Goal: Task Accomplishment & Management: Manage account settings

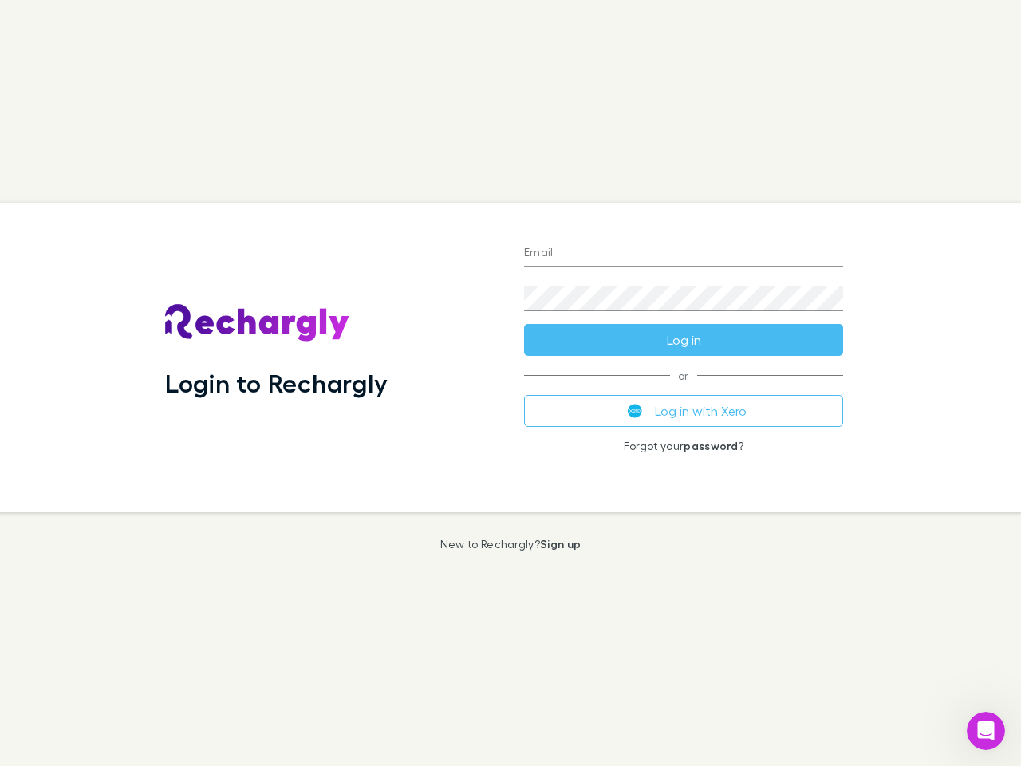
click at [511, 383] on div "Login to Rechargly" at bounding box center [331, 358] width 359 height 310
click at [684, 254] on input "Email" at bounding box center [683, 254] width 319 height 26
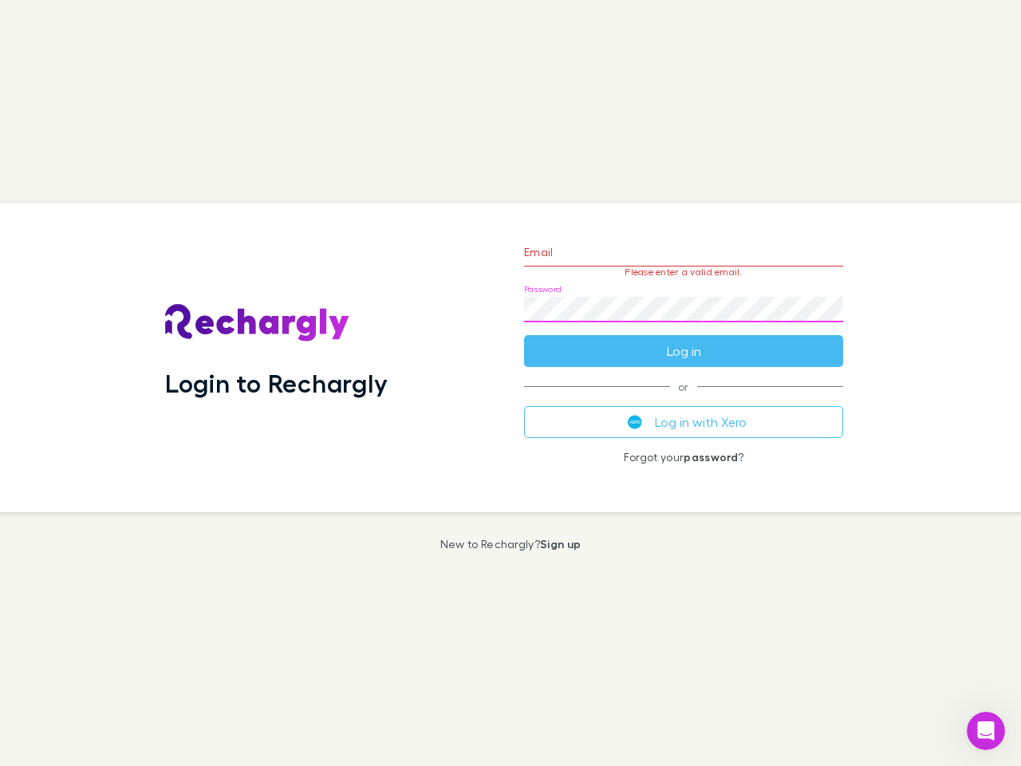
click at [684, 340] on form "Email Please enter a valid email. Password Log in" at bounding box center [683, 297] width 319 height 139
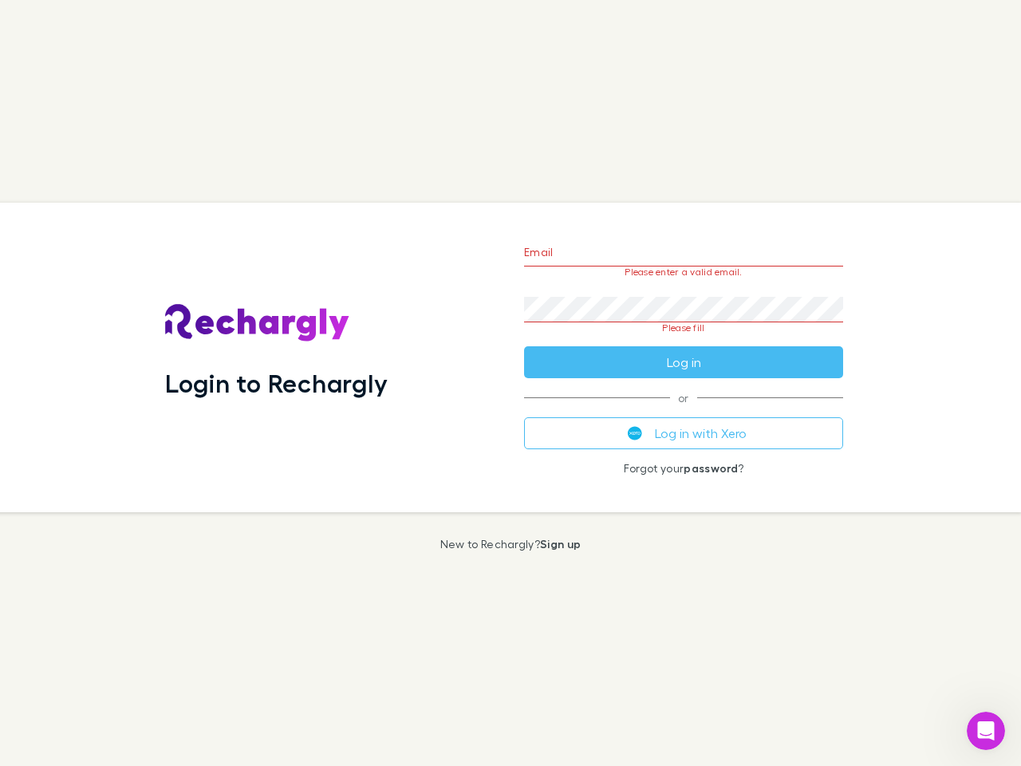
click at [684, 411] on div "Email Please enter a valid email. Password Please fill Log in or Log in with Xe…" at bounding box center [683, 358] width 345 height 310
click at [986, 731] on icon "Open Intercom Messenger" at bounding box center [986, 731] width 26 height 26
